Goal: Transaction & Acquisition: Purchase product/service

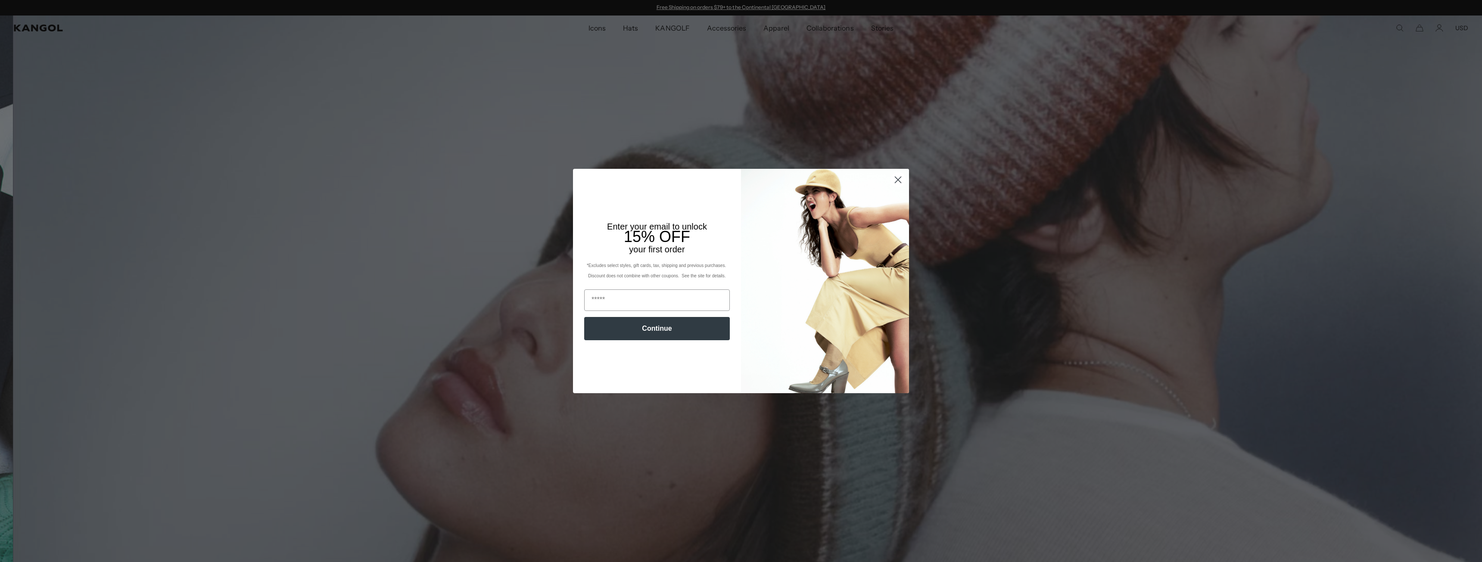
click at [892, 172] on img "POPUP Form" at bounding box center [825, 281] width 168 height 224
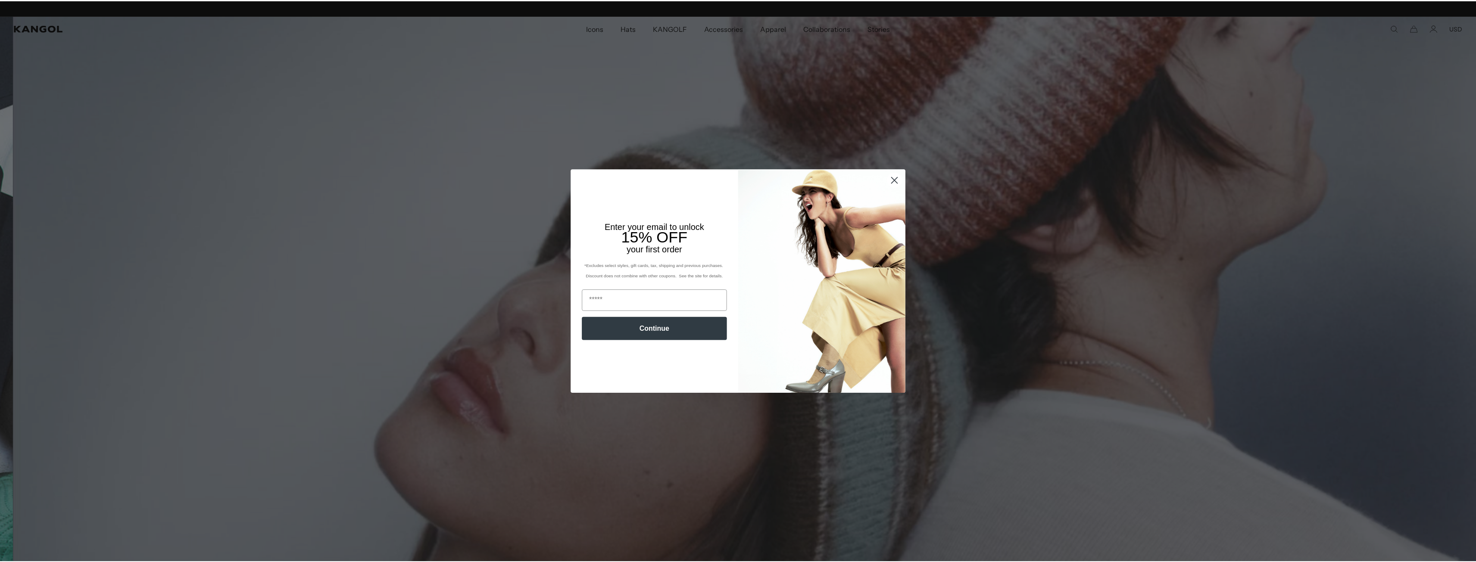
scroll to position [0, 178]
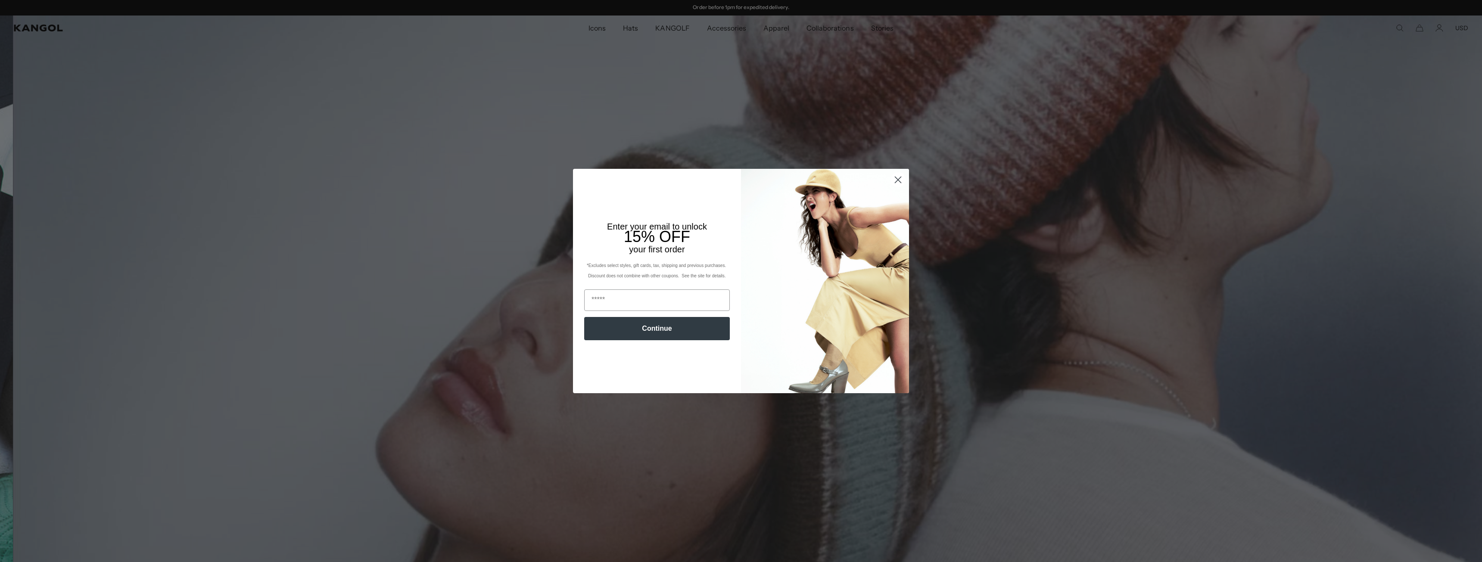
click at [895, 179] on circle "Close dialog" at bounding box center [898, 180] width 14 height 14
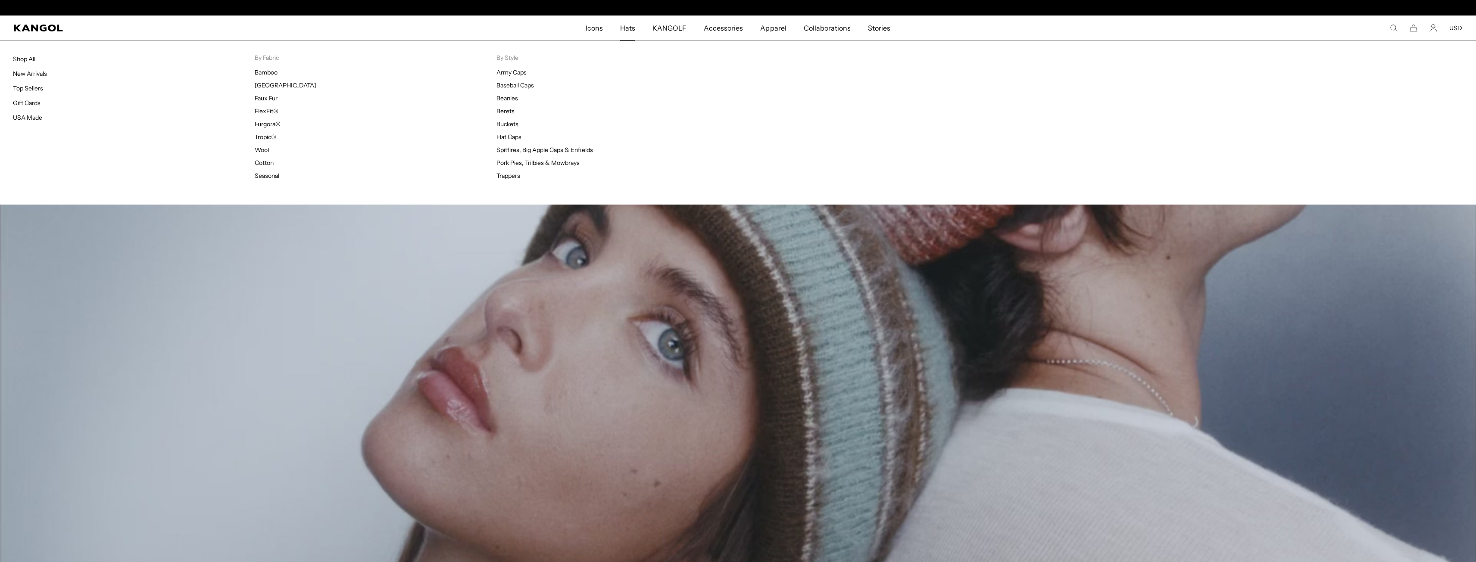
scroll to position [0, 0]
click at [628, 26] on span "Hats" at bounding box center [627, 28] width 15 height 25
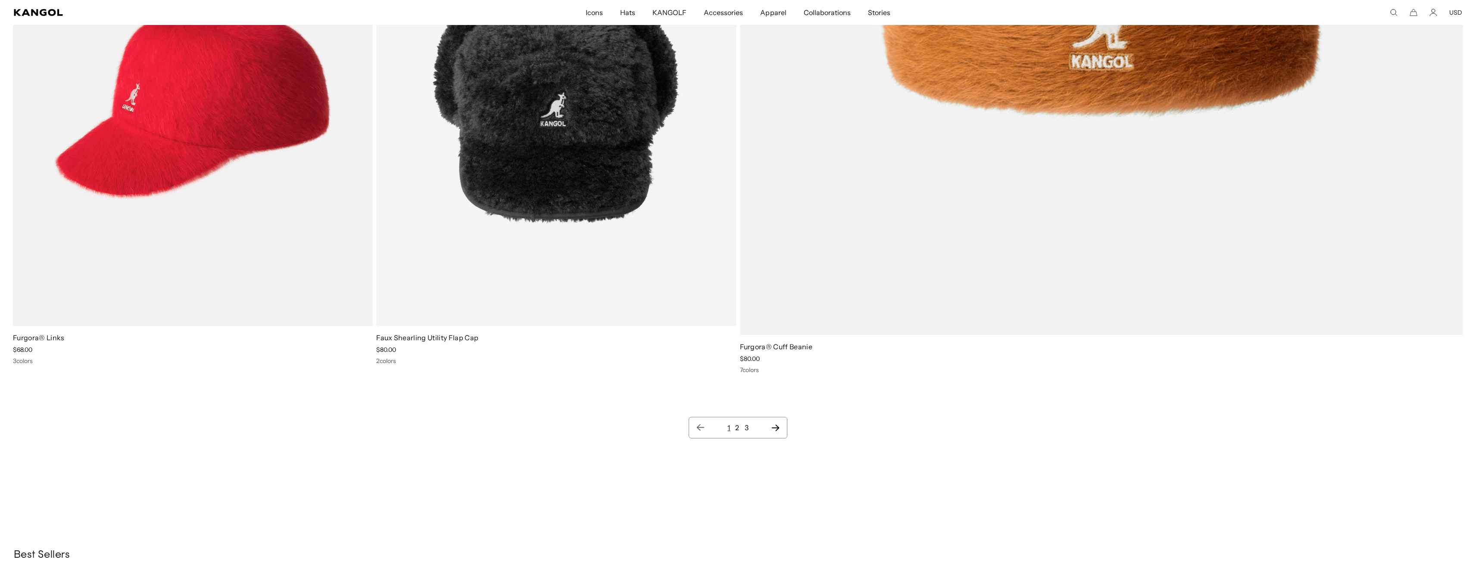
scroll to position [0, 178]
click at [738, 428] on link "2" at bounding box center [737, 428] width 4 height 9
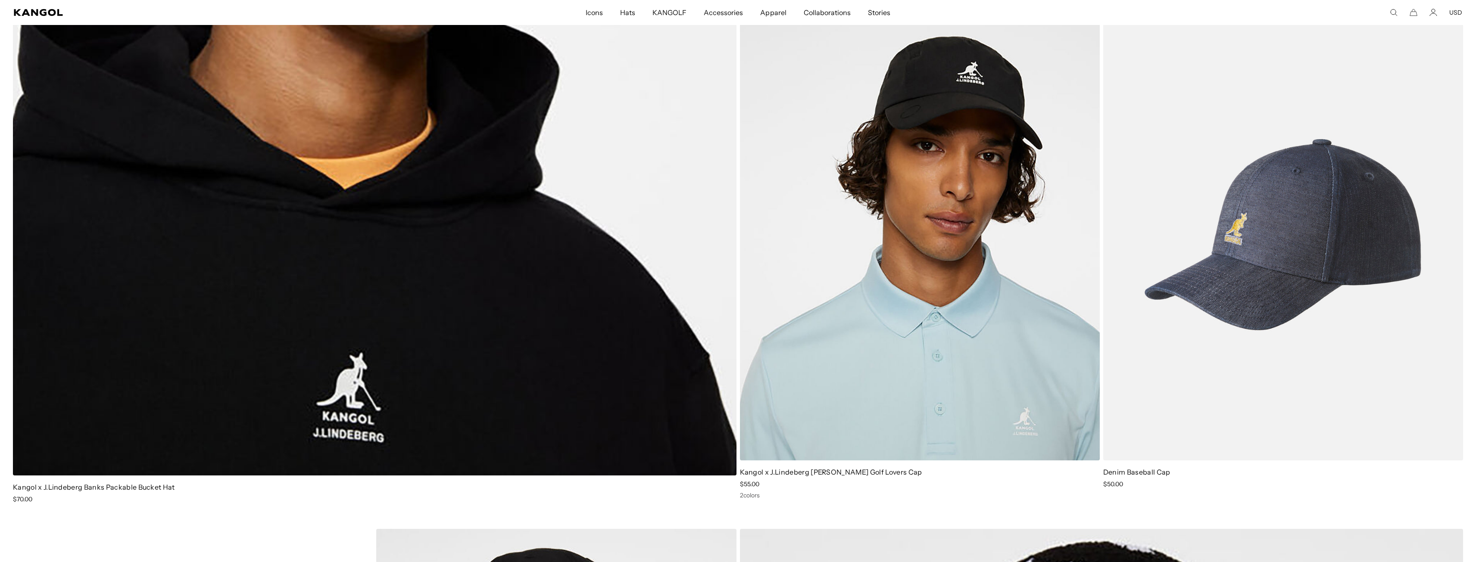
scroll to position [16142, 0]
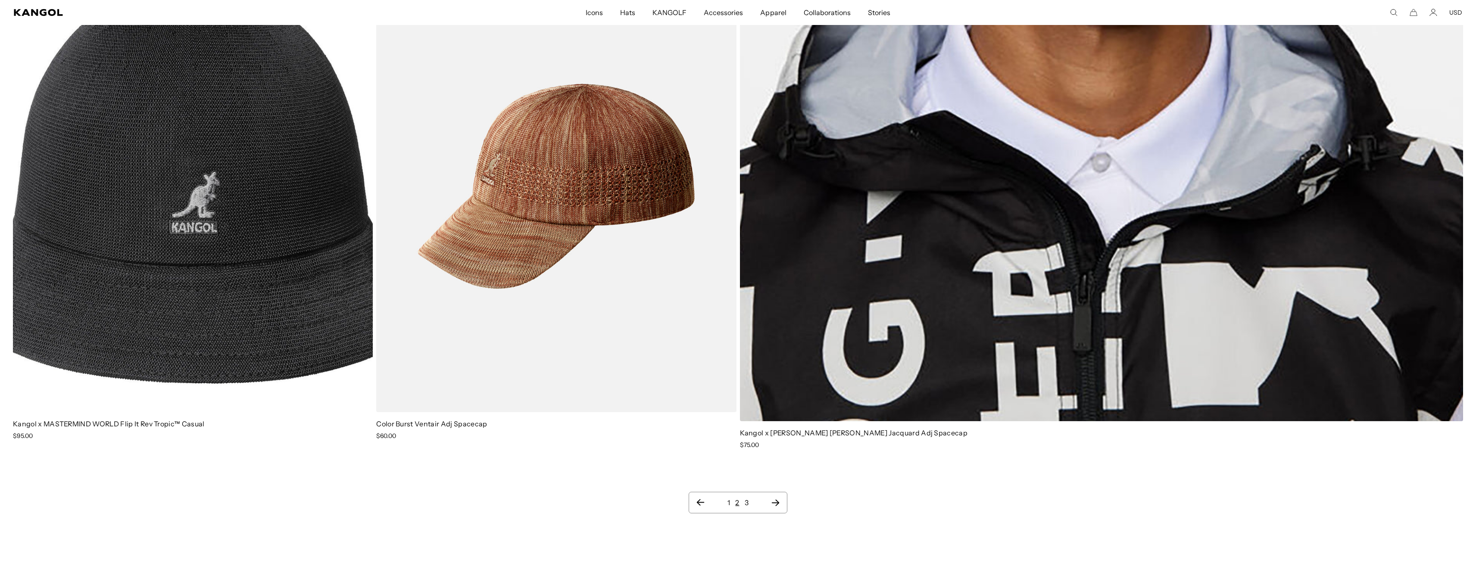
click at [749, 502] on ul "1 2 3" at bounding box center [738, 503] width 84 height 10
click at [746, 504] on link "3" at bounding box center [747, 503] width 4 height 9
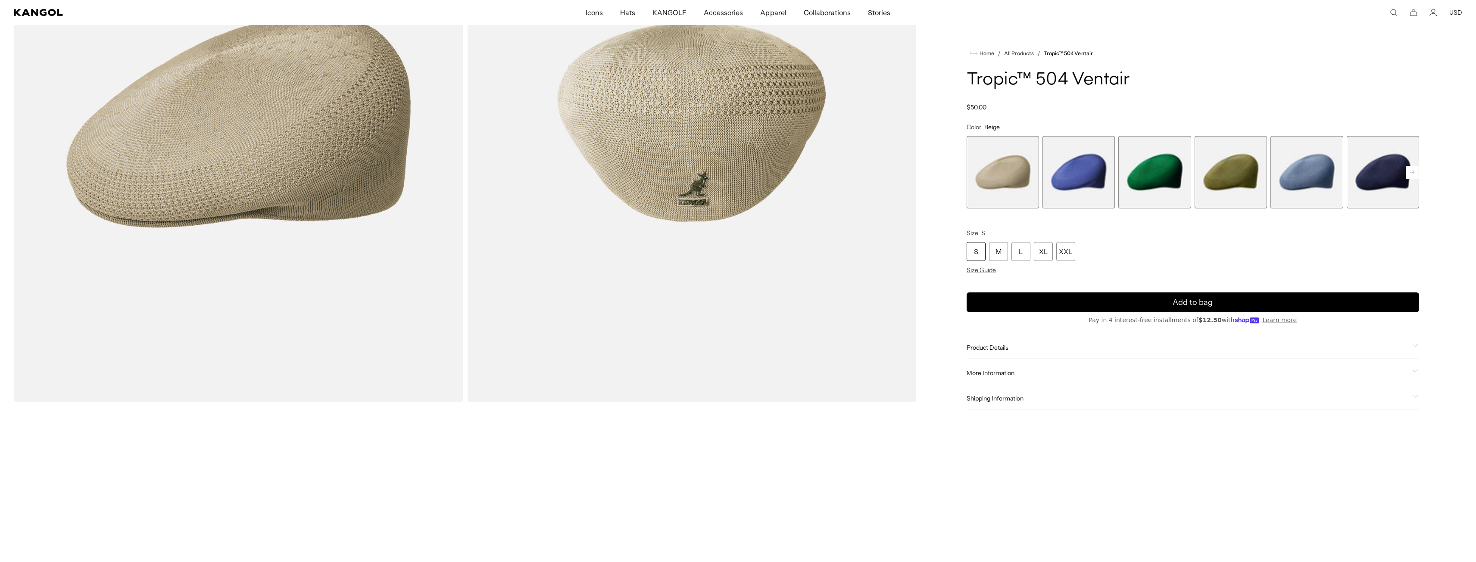
scroll to position [259, 0]
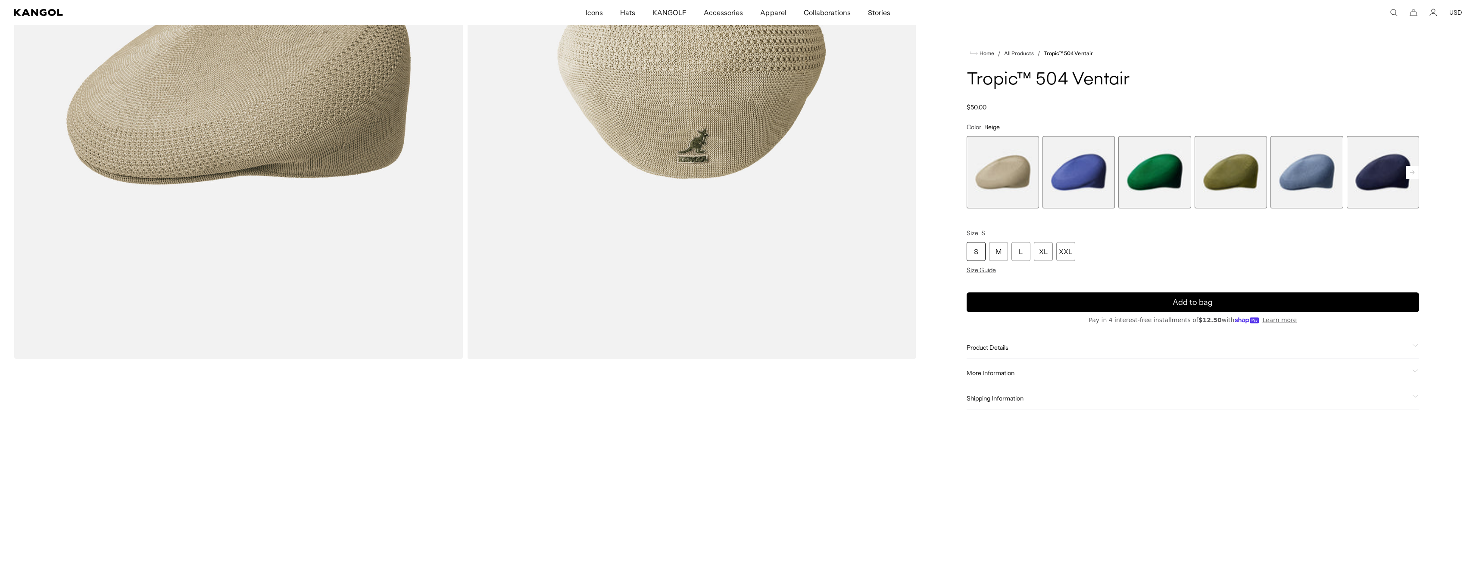
click at [1008, 246] on div "S M L XL XXL" at bounding box center [1193, 251] width 452 height 19
click at [1017, 251] on div "L" at bounding box center [1020, 251] width 19 height 19
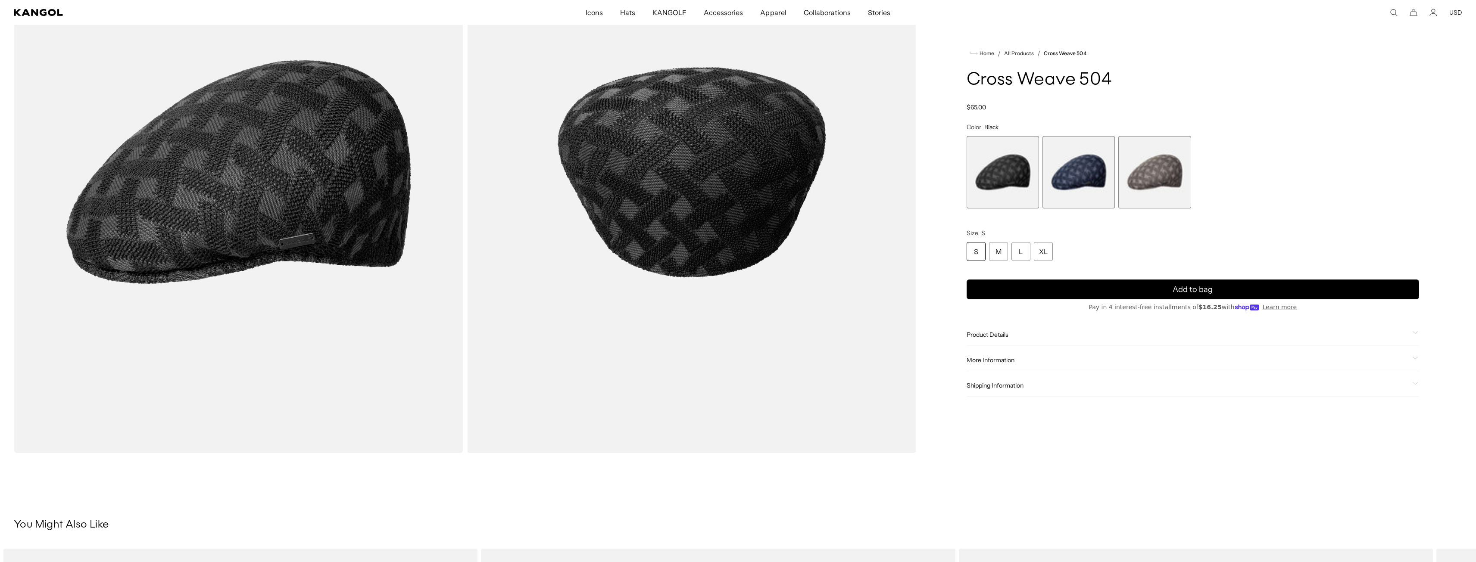
scroll to position [172, 0]
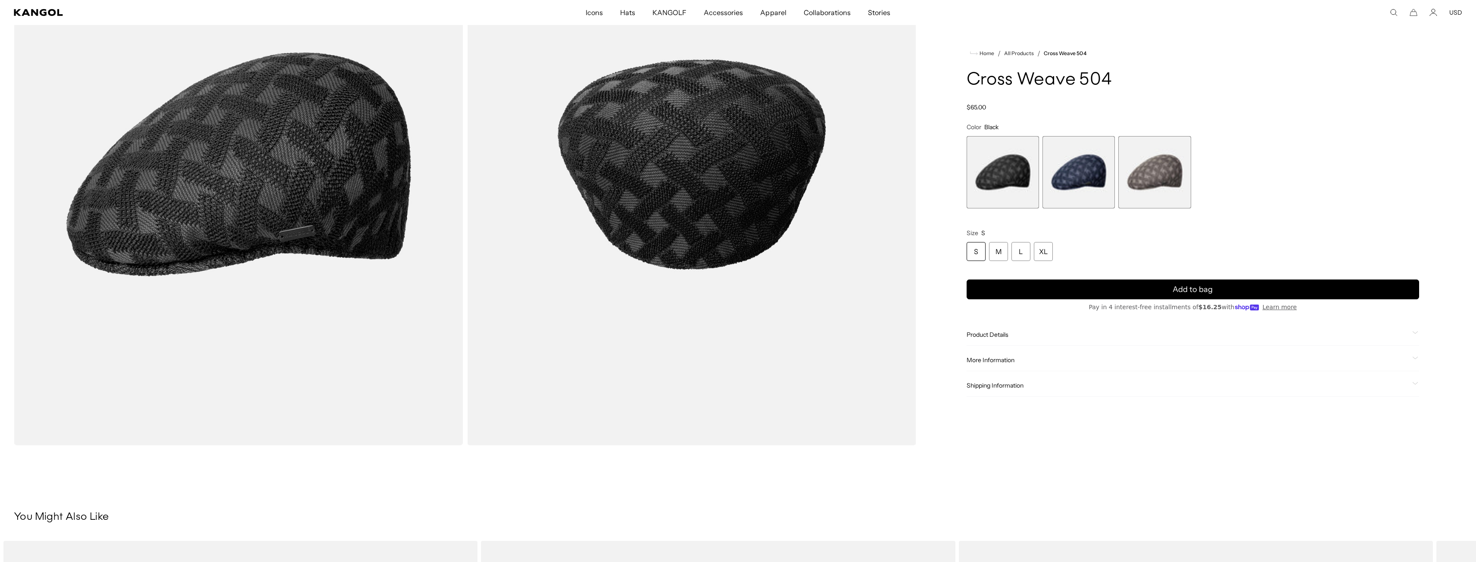
click at [1076, 170] on span "2 of 3" at bounding box center [1078, 172] width 72 height 72
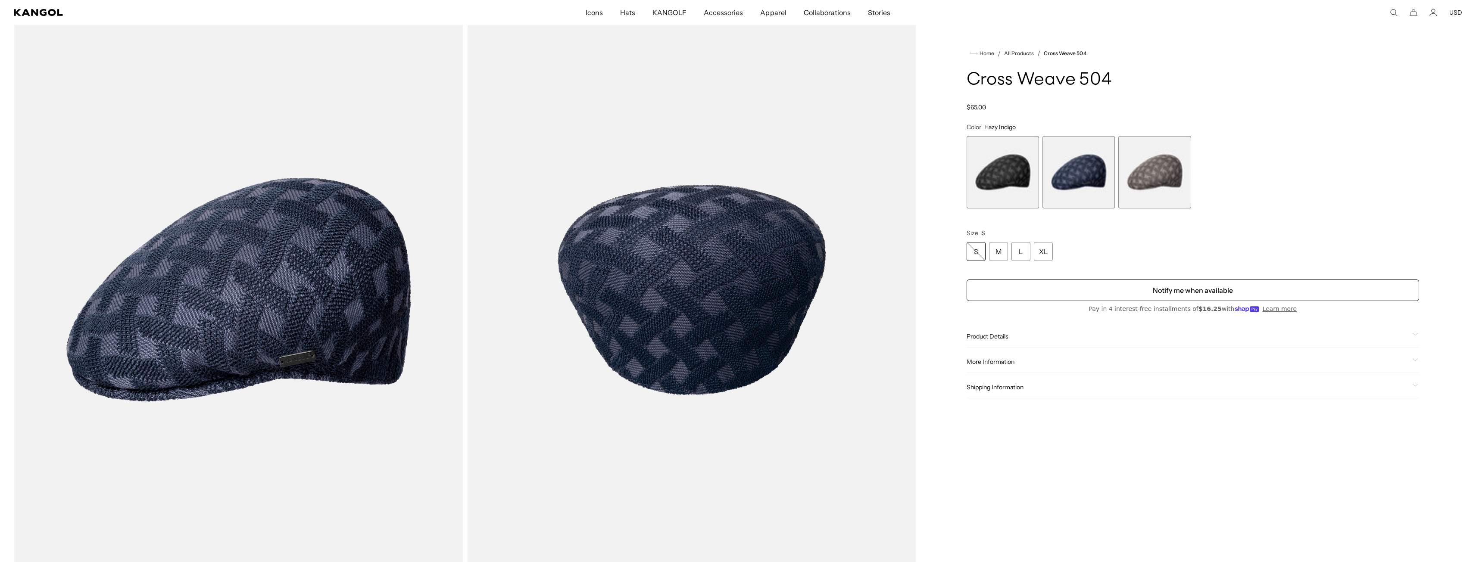
scroll to position [43, 0]
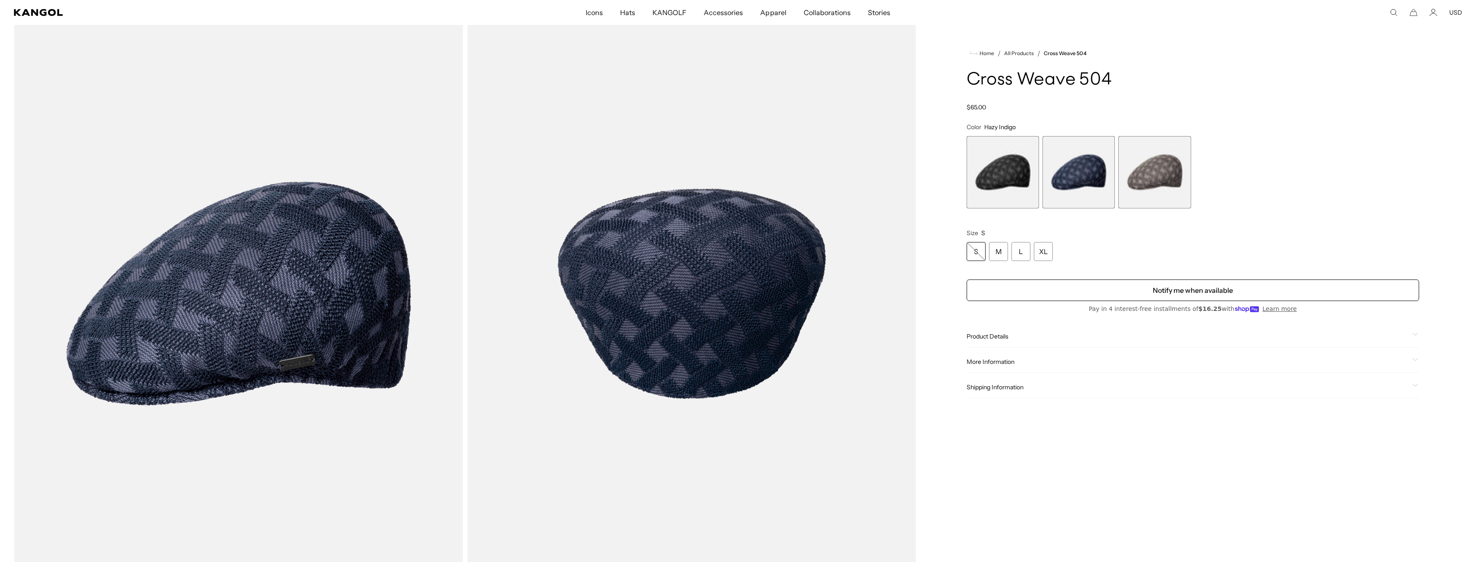
click at [1176, 194] on span "3 of 3" at bounding box center [1154, 172] width 72 height 72
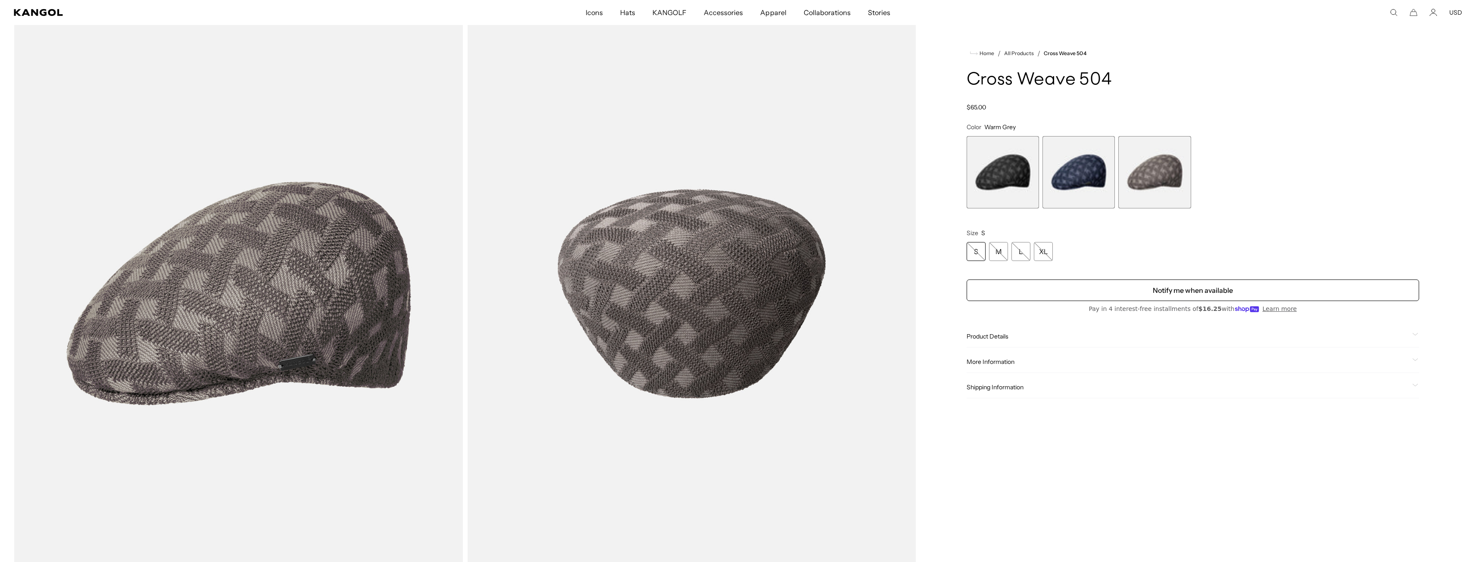
click at [1099, 186] on span "2 of 3" at bounding box center [1078, 172] width 72 height 72
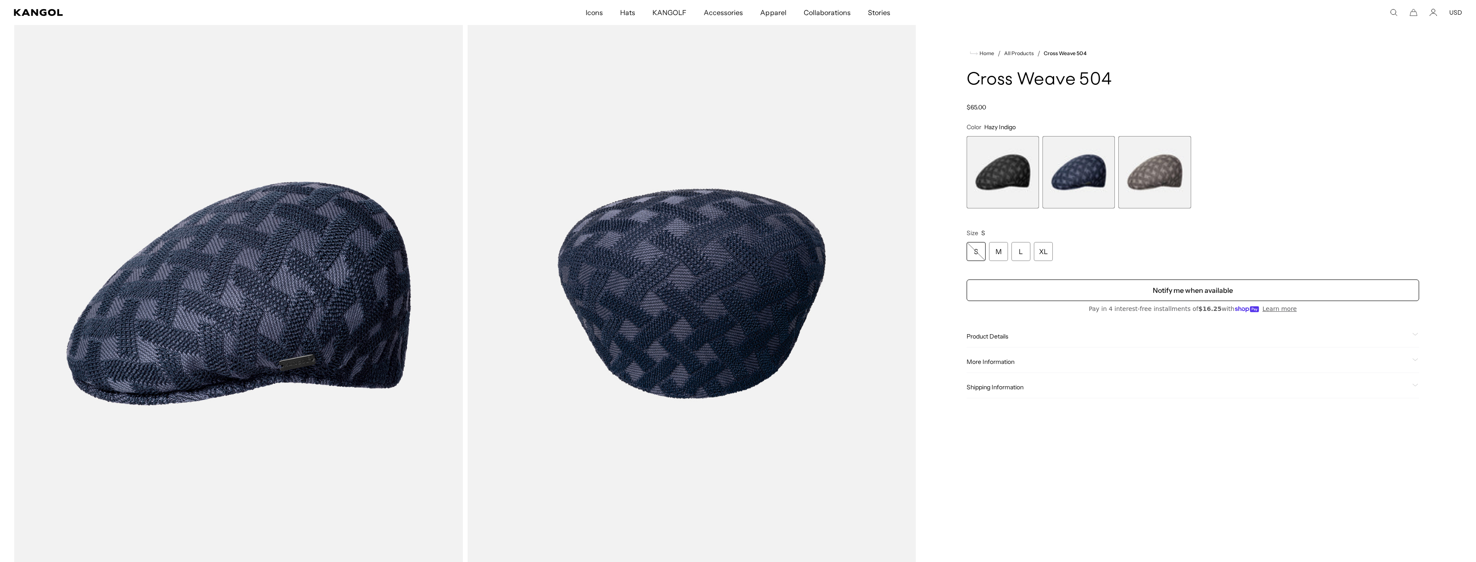
click at [1006, 185] on span "1 of 3" at bounding box center [1003, 172] width 72 height 72
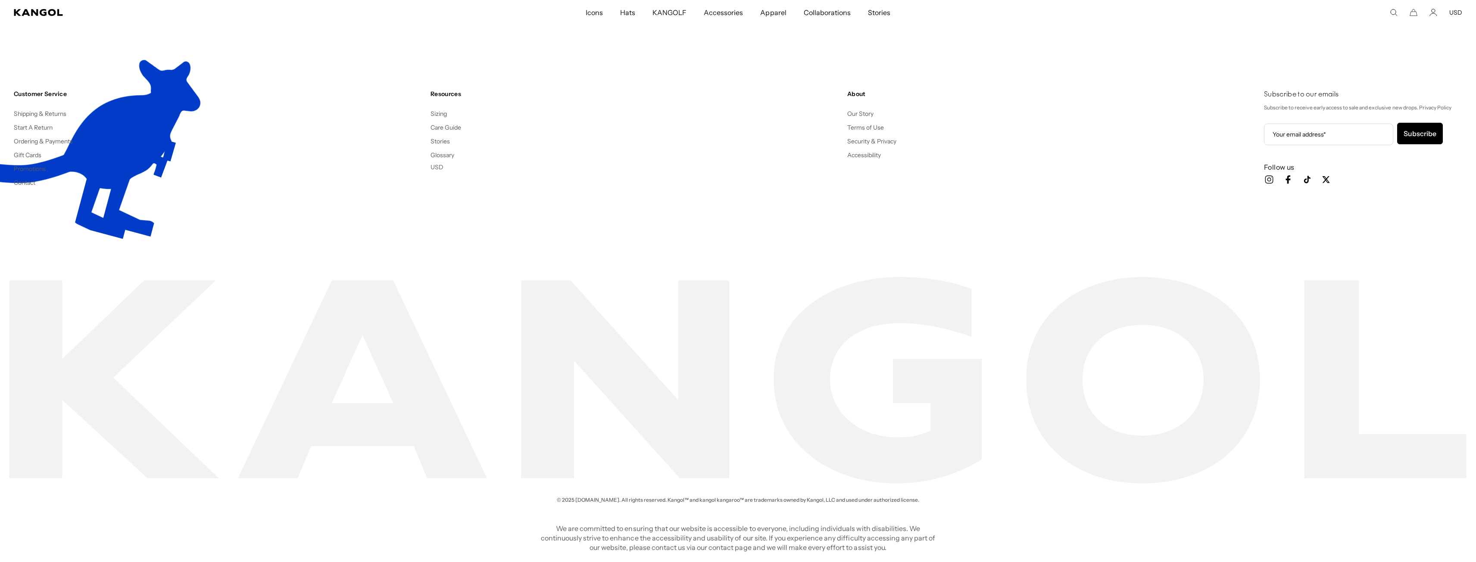
scroll to position [0, 178]
